Goal: Task Accomplishment & Management: Manage account settings

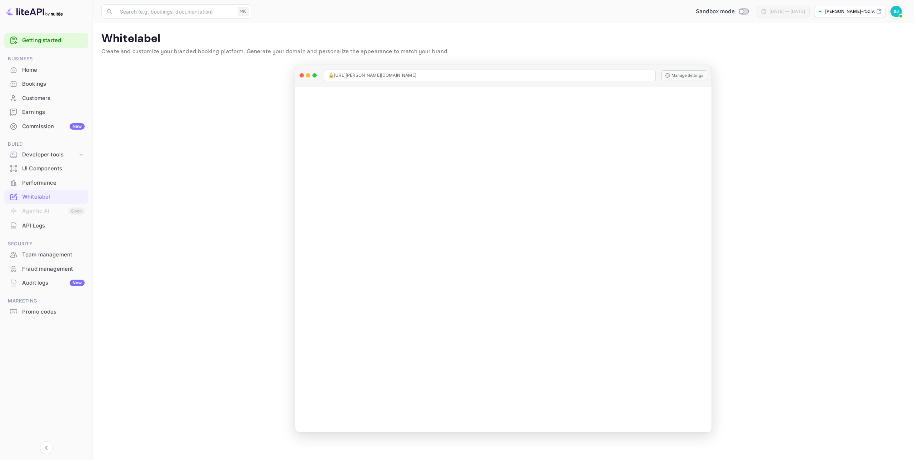
click at [52, 103] on div "Customers" at bounding box center [46, 98] width 84 height 14
click at [47, 130] on div "Commission New" at bounding box center [46, 127] width 84 height 14
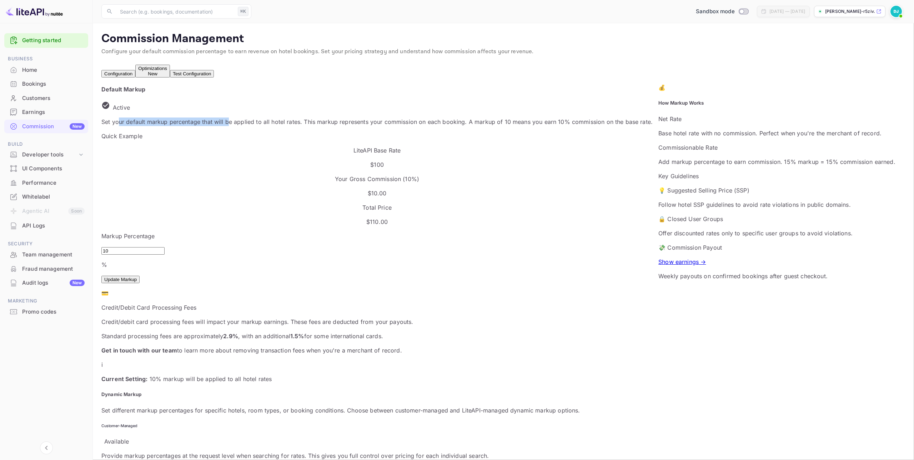
drag, startPoint x: 129, startPoint y: 132, endPoint x: 231, endPoint y: 133, distance: 102.5
click at [232, 126] on p "Set your default markup percentage that will be applied to all hotel rates. Thi…" at bounding box center [376, 121] width 551 height 9
click at [260, 126] on p "Set your default markup percentage that will be applied to all hotel rates. Thi…" at bounding box center [376, 121] width 551 height 9
drag, startPoint x: 207, startPoint y: 130, endPoint x: 299, endPoint y: 130, distance: 91.8
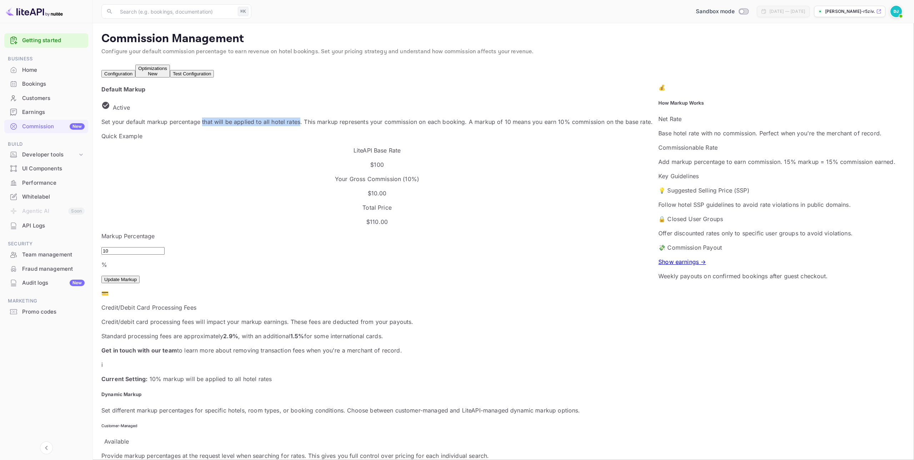
click at [299, 126] on p "Set your default markup percentage that will be applied to all hotel rates. Thi…" at bounding box center [376, 121] width 551 height 9
click at [336, 126] on p "Set your default markup percentage that will be applied to all hotel rates. Thi…" at bounding box center [376, 121] width 551 height 9
drag, startPoint x: 301, startPoint y: 130, endPoint x: 344, endPoint y: 128, distance: 43.2
click at [344, 126] on p "Set your default markup percentage that will be applied to all hotel rates. Thi…" at bounding box center [376, 121] width 551 height 9
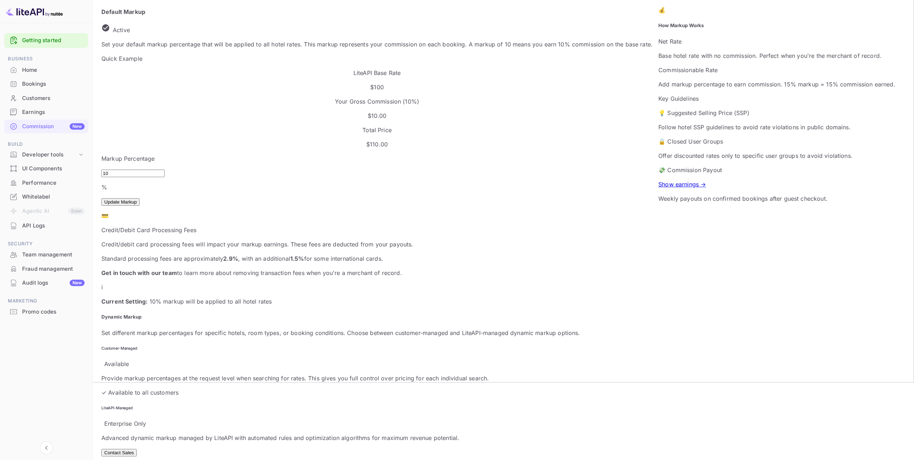
scroll to position [82, 0]
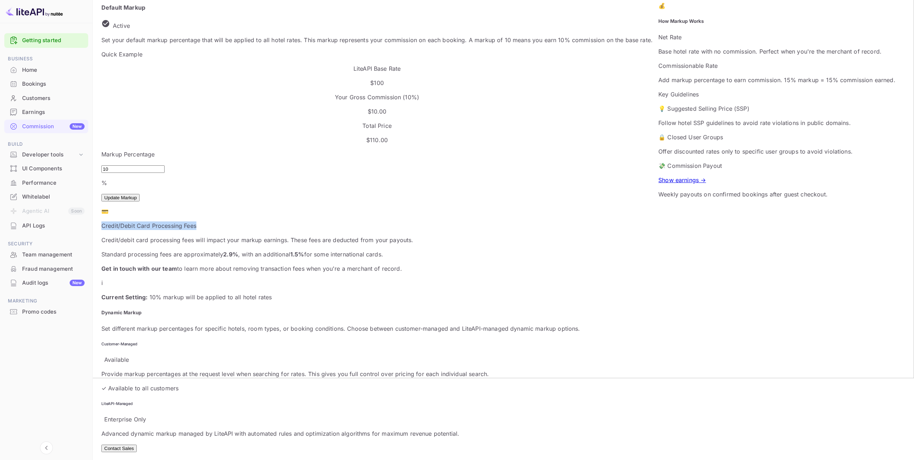
drag, startPoint x: 138, startPoint y: 172, endPoint x: 220, endPoint y: 171, distance: 81.8
click at [220, 221] on p "Credit/Debit Card Processing Fees" at bounding box center [376, 225] width 551 height 9
drag, startPoint x: 142, startPoint y: 202, endPoint x: 217, endPoint y: 204, distance: 74.6
click at [211, 250] on p "Standard processing fees are approximately 2.9% , with an additional 1.5% for s…" at bounding box center [376, 254] width 551 height 9
click at [332, 257] on div "Default Markup Active Set your default markup percentage that will be applied t…" at bounding box center [376, 152] width 551 height 298
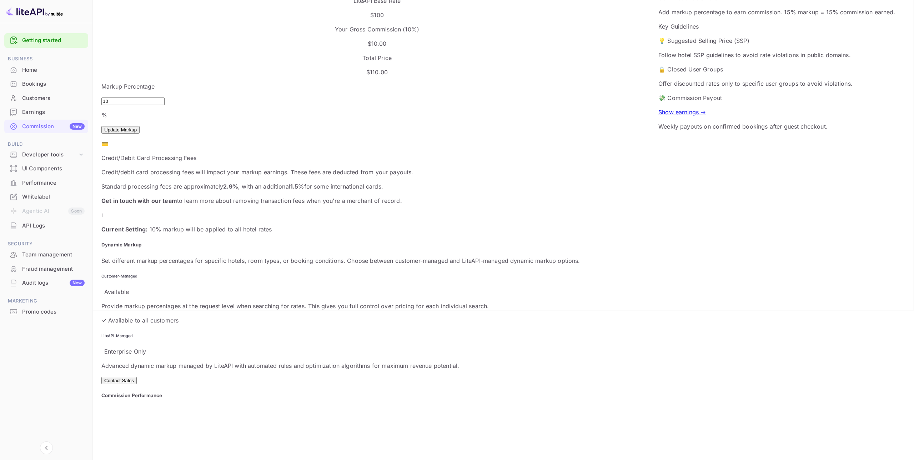
scroll to position [191, 0]
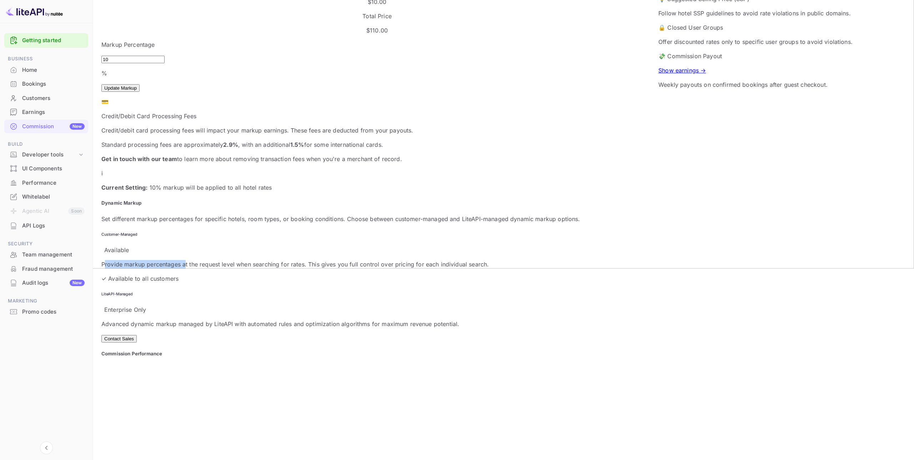
drag, startPoint x: 122, startPoint y: 232, endPoint x: 197, endPoint y: 235, distance: 75.4
click at [195, 260] on p "Provide markup percentages at the request level when searching for rates. This …" at bounding box center [376, 264] width 551 height 9
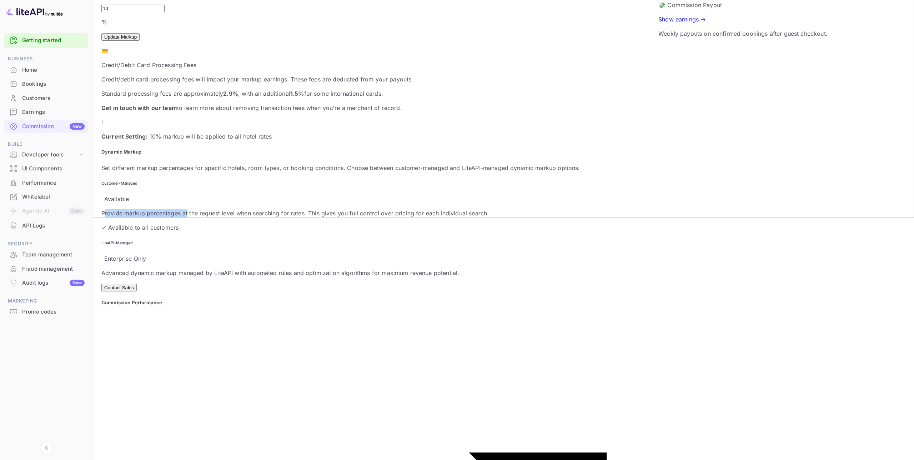
scroll to position [244, 0]
drag, startPoint x: 399, startPoint y: 166, endPoint x: 428, endPoint y: 165, distance: 29.7
click at [428, 239] on h6 "LiteAPI-Managed" at bounding box center [376, 241] width 551 height 5
click at [481, 267] on div "Advanced dynamic markup managed by LiteAPI with automated rules and optimizatio…" at bounding box center [376, 278] width 551 height 23
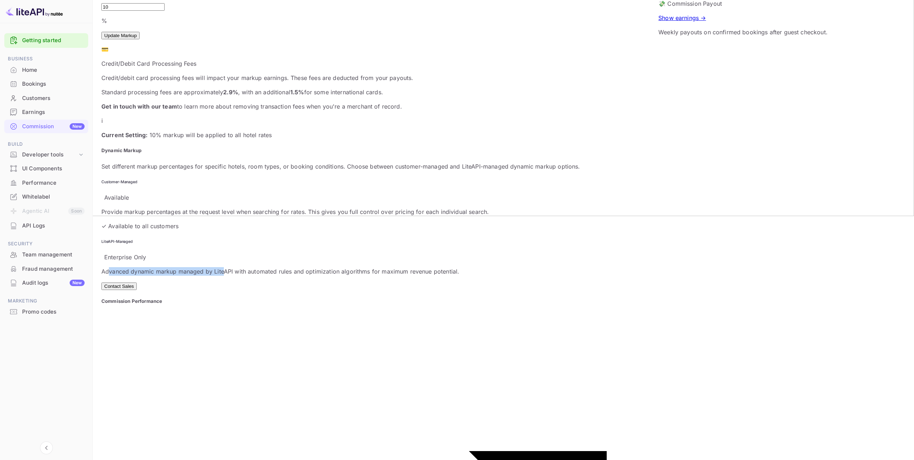
drag, startPoint x: 384, startPoint y: 180, endPoint x: 486, endPoint y: 183, distance: 101.4
click at [486, 267] on p "Advanced dynamic markup managed by LiteAPI with automated rules and optimizatio…" at bounding box center [376, 271] width 551 height 9
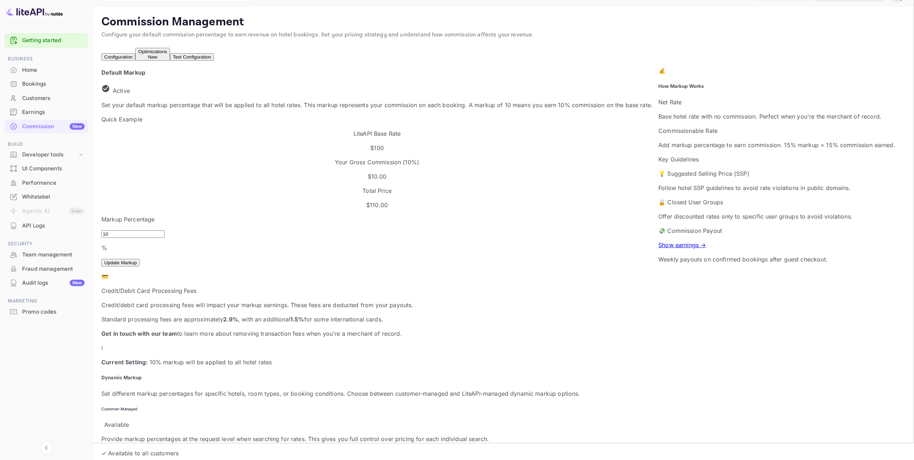
scroll to position [16, 0]
drag, startPoint x: 223, startPoint y: 160, endPoint x: 199, endPoint y: 165, distance: 24.5
click at [204, 152] on div "LiteAPI Base Rate $100" at bounding box center [376, 141] width 551 height 23
drag, startPoint x: 180, startPoint y: 160, endPoint x: 220, endPoint y: 164, distance: 39.9
click at [220, 152] on div "LiteAPI Base Rate $100" at bounding box center [376, 141] width 551 height 23
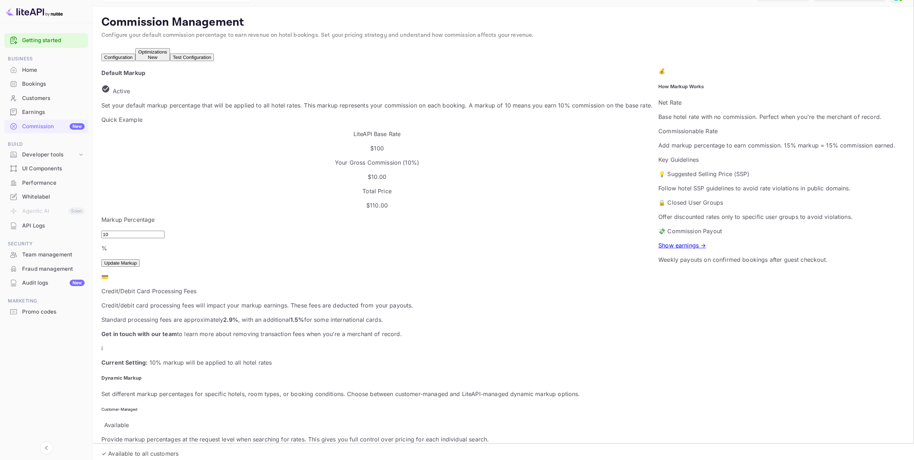
click at [203, 176] on div "Quick Example LiteAPI Base Rate $100 Your Gross Commission ( 10 %) $ 10.00 Tota…" at bounding box center [376, 162] width 551 height 94
drag, startPoint x: 192, startPoint y: 171, endPoint x: 209, endPoint y: 170, distance: 16.4
click at [209, 152] on p "$100" at bounding box center [376, 148] width 551 height 9
drag, startPoint x: 335, startPoint y: 160, endPoint x: 400, endPoint y: 158, distance: 65.7
click at [400, 158] on p "Your Gross Commission ( 10 %)" at bounding box center [376, 162] width 551 height 9
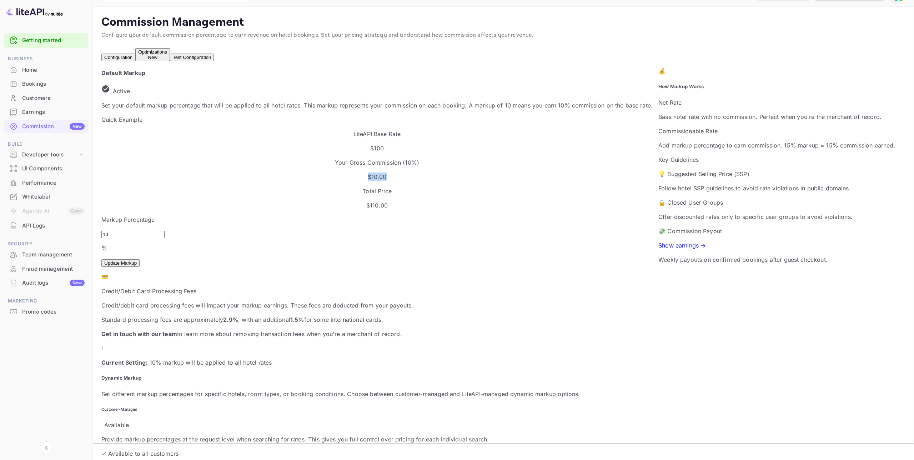
drag, startPoint x: 373, startPoint y: 169, endPoint x: 345, endPoint y: 169, distance: 28.6
click at [346, 172] on p "$ 10.00" at bounding box center [376, 176] width 551 height 9
drag, startPoint x: 524, startPoint y: 161, endPoint x: 558, endPoint y: 178, distance: 38.3
click at [558, 178] on div "Quick Example LiteAPI Base Rate $100 Your Gross Commission ( 10 %) $ 10.00 Tota…" at bounding box center [376, 162] width 551 height 94
click at [563, 215] on div "Markup Percentage 10 % ​ Update Markup" at bounding box center [376, 240] width 551 height 51
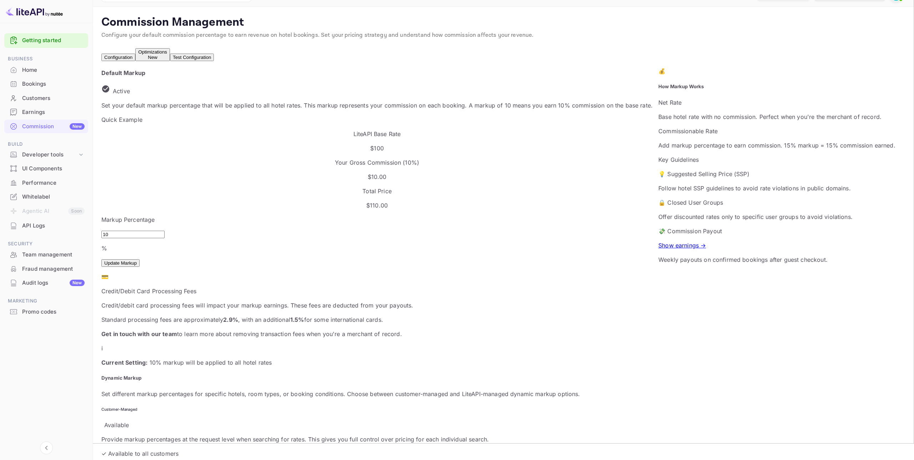
click at [167, 56] on div "Optimizations New" at bounding box center [152, 54] width 29 height 11
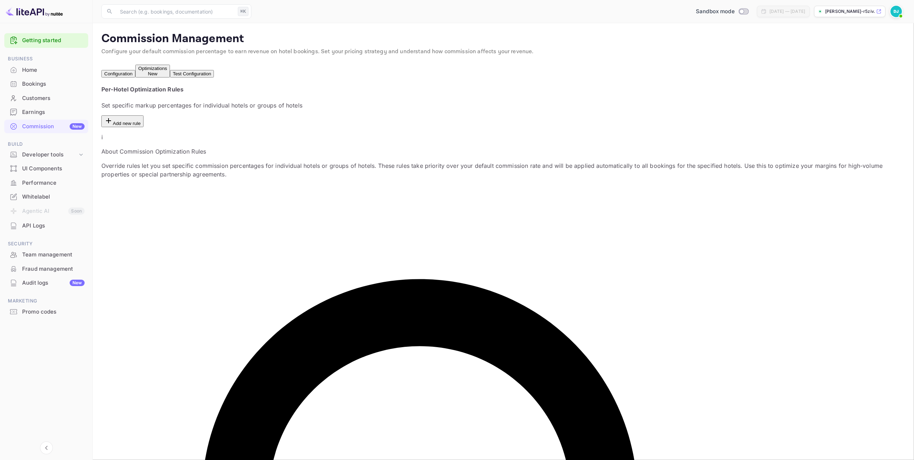
click at [214, 70] on button "Test Configuration" at bounding box center [192, 73] width 44 height 7
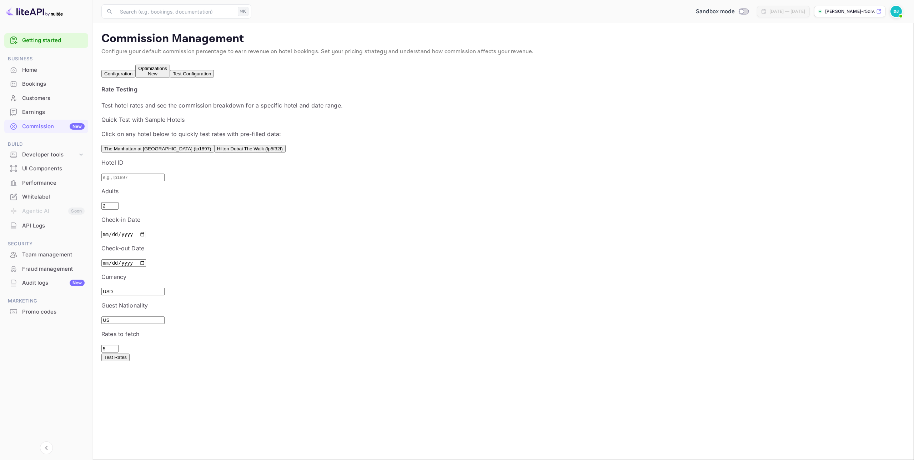
click at [452, 124] on p "Quick Test with Sample Hotels" at bounding box center [503, 119] width 804 height 9
drag, startPoint x: 318, startPoint y: 174, endPoint x: 144, endPoint y: 156, distance: 175.2
click at [144, 152] on div "Quick Test with Sample Hotels Click on any hotel below to quickly test rates wi…" at bounding box center [503, 133] width 804 height 37
drag, startPoint x: 119, startPoint y: 144, endPoint x: 257, endPoint y: 157, distance: 139.1
click at [234, 152] on div "Quick Test with Sample Hotels Click on any hotel below to quickly test rates wi…" at bounding box center [503, 133] width 804 height 37
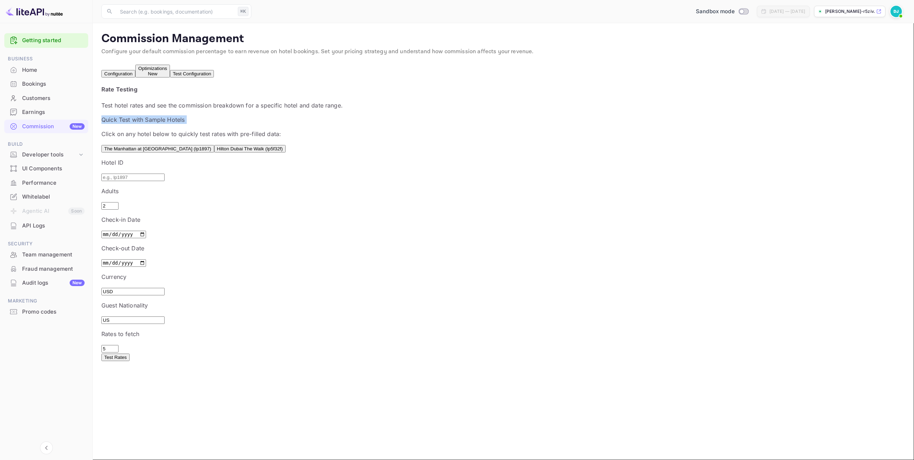
click at [268, 152] on div "Quick Test with Sample Hotels Click on any hotel below to quickly test rates wi…" at bounding box center [503, 133] width 804 height 37
click at [145, 181] on input "text" at bounding box center [132, 177] width 63 height 7
drag, startPoint x: 277, startPoint y: 221, endPoint x: 260, endPoint y: 229, distance: 18.5
click at [119, 210] on input "2" at bounding box center [109, 205] width 17 height 7
click at [165, 288] on input "USD" at bounding box center [132, 291] width 63 height 7
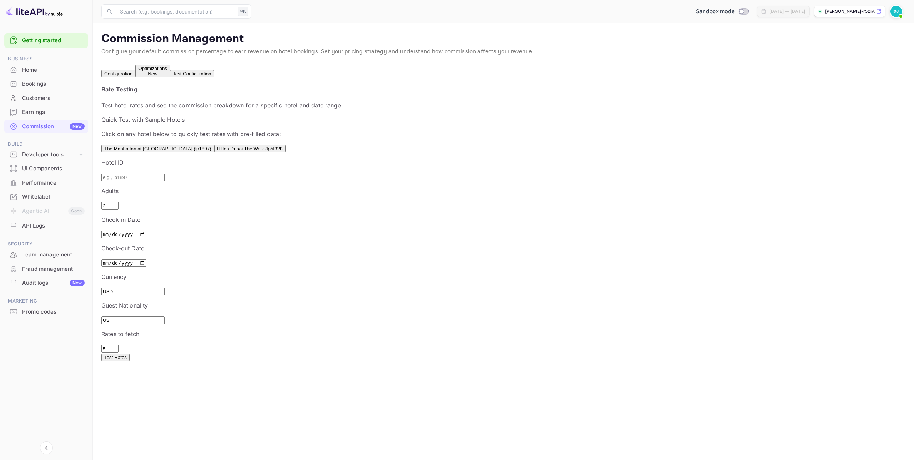
click at [165, 316] on input "US" at bounding box center [132, 319] width 63 height 7
drag, startPoint x: 818, startPoint y: 203, endPoint x: 770, endPoint y: 203, distance: 47.1
click at [770, 203] on div "Hotel ID ​ Adults 2 ​ Check-in Date [DATE] ​ Check-out Date [DATE] ​ Currency U…" at bounding box center [503, 255] width 804 height 194
click at [770, 301] on p "Guest Nationality" at bounding box center [503, 305] width 804 height 9
click at [47, 271] on div "Fraud management" at bounding box center [53, 269] width 62 height 8
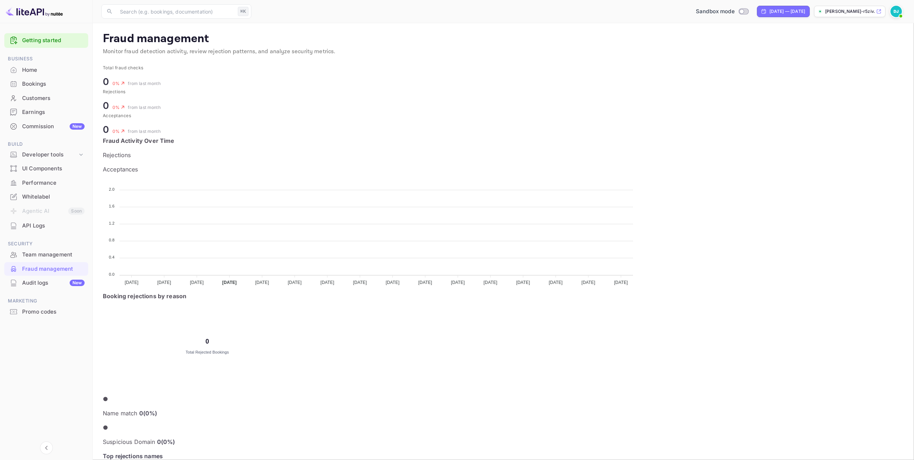
click at [43, 288] on div "Audit logs New" at bounding box center [46, 283] width 84 height 14
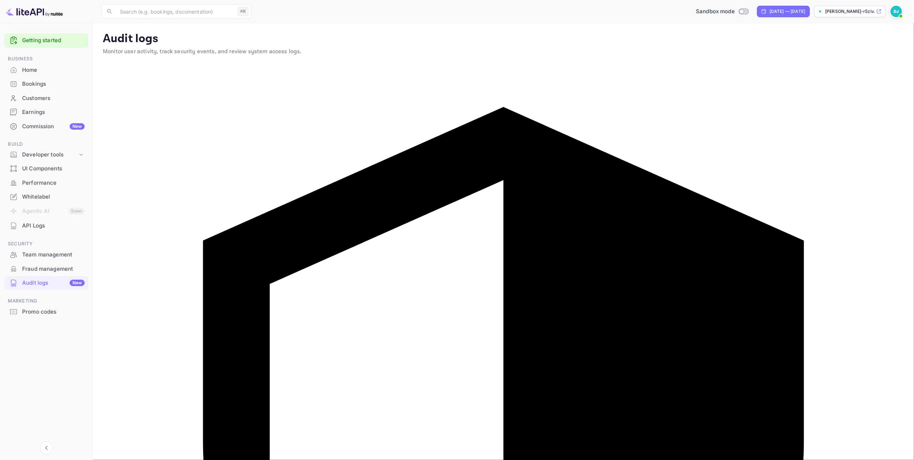
click at [896, 13] on img at bounding box center [895, 11] width 11 height 11
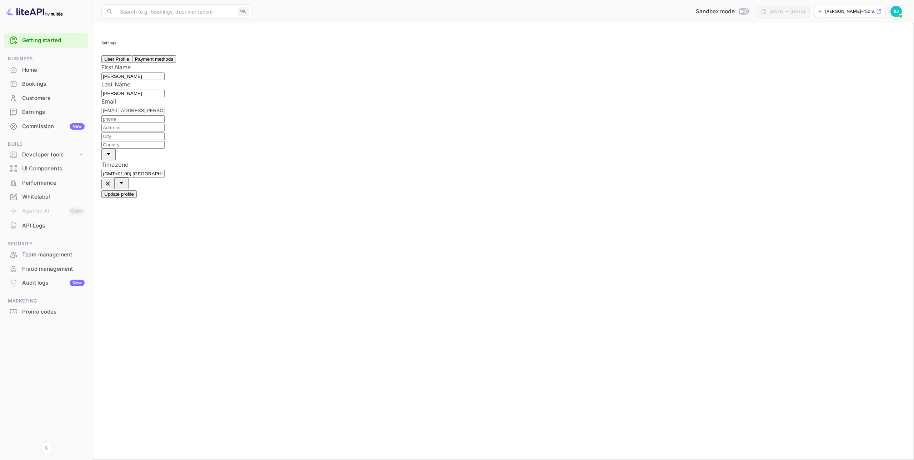
click at [176, 63] on button "Payment methods" at bounding box center [154, 58] width 44 height 7
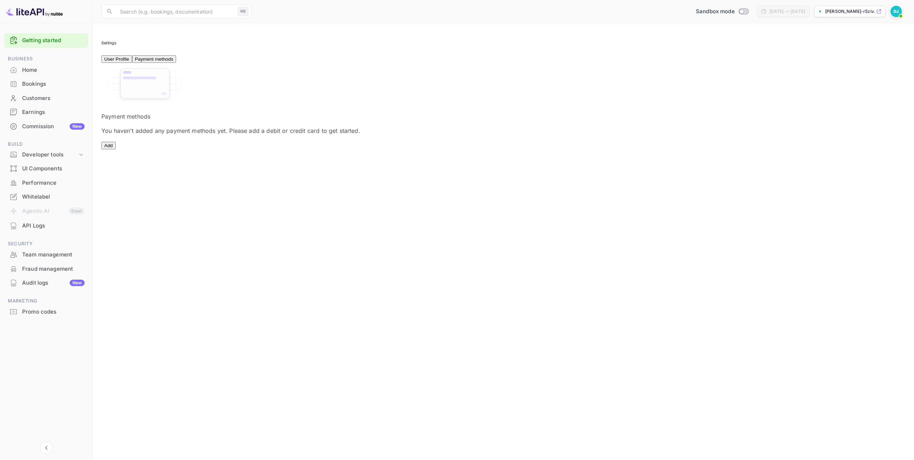
click at [116, 149] on button "Add" at bounding box center [108, 145] width 14 height 7
drag, startPoint x: 365, startPoint y: 242, endPoint x: 499, endPoint y: 243, distance: 133.9
drag, startPoint x: 525, startPoint y: 240, endPoint x: 542, endPoint y: 240, distance: 17.5
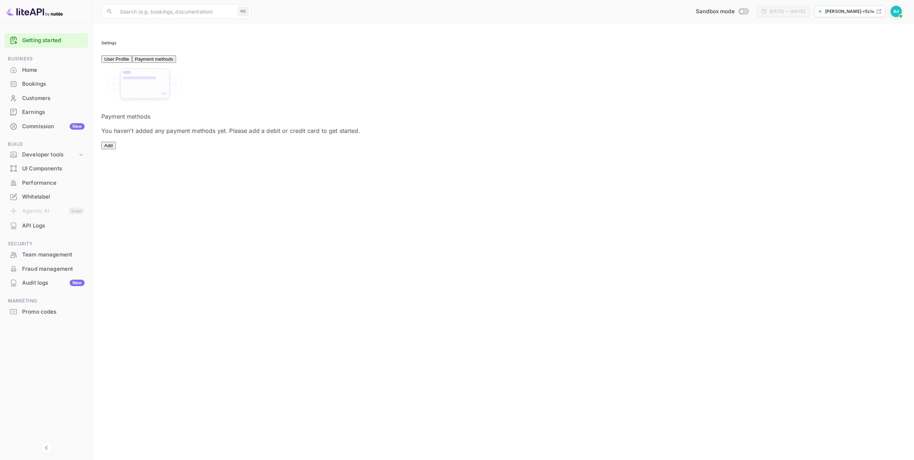
drag, startPoint x: 365, startPoint y: 248, endPoint x: 454, endPoint y: 250, distance: 88.9
drag, startPoint x: 462, startPoint y: 249, endPoint x: 521, endPoint y: 250, distance: 59.3
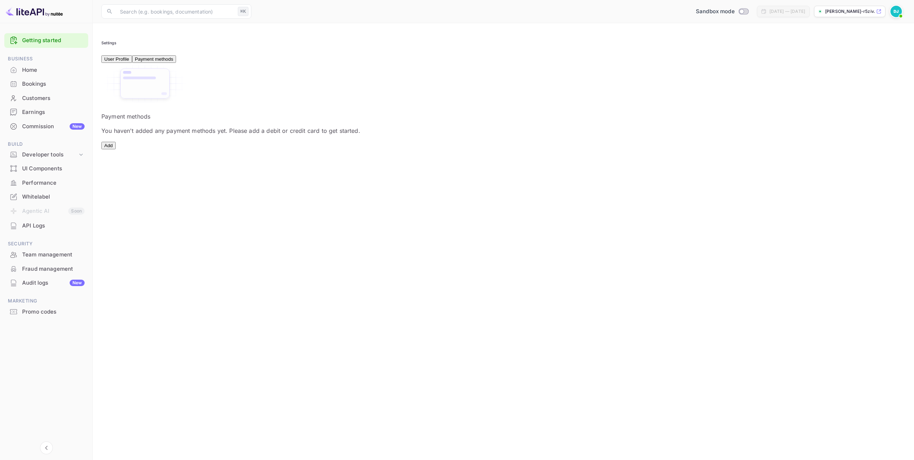
click at [680, 139] on div "Payment methods You haven't added any payment methods yet. Please add a debit o…" at bounding box center [503, 106] width 804 height 86
